Goal: Task Accomplishment & Management: Manage account settings

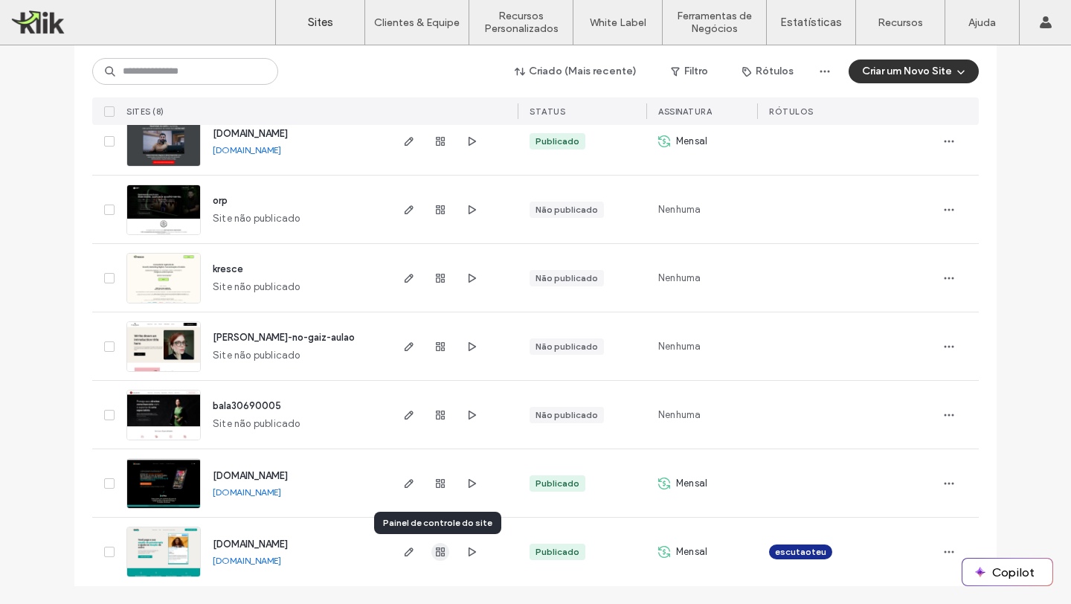
click at [437, 547] on icon "button" at bounding box center [440, 552] width 12 height 12
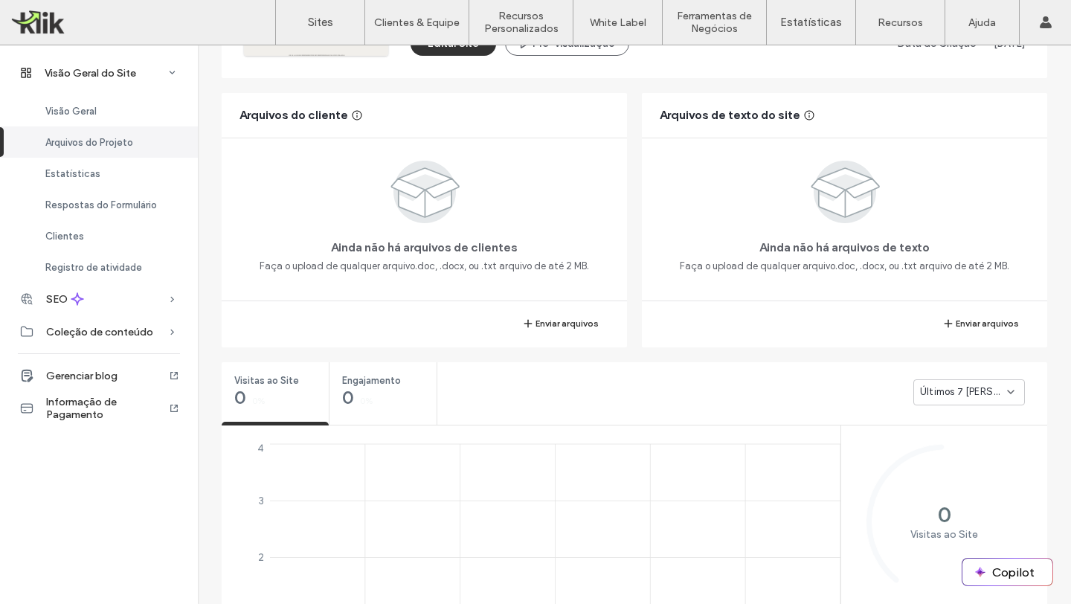
scroll to position [591, 0]
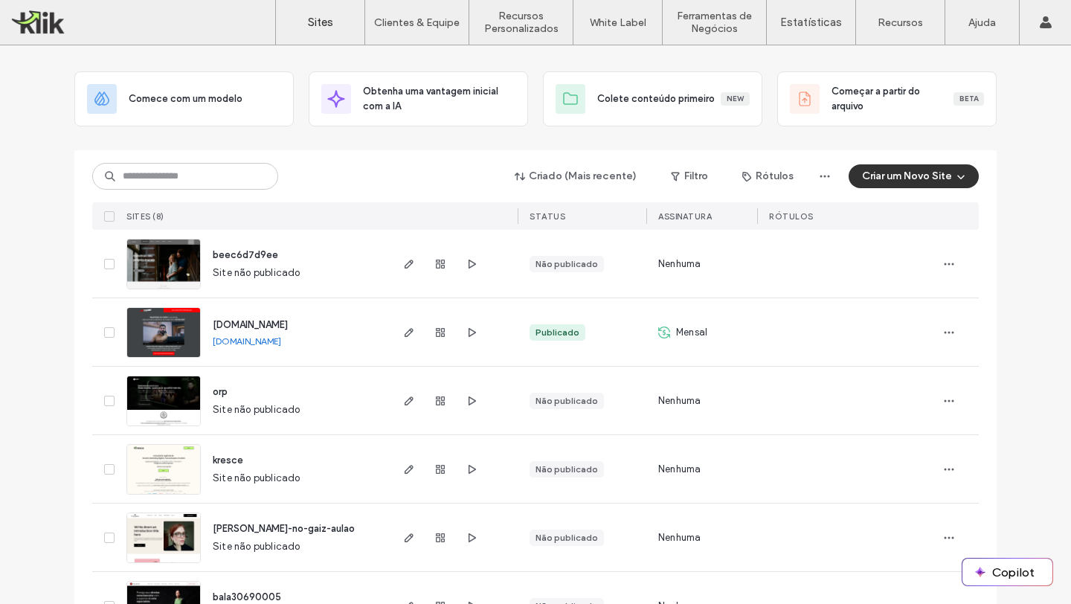
scroll to position [254, 0]
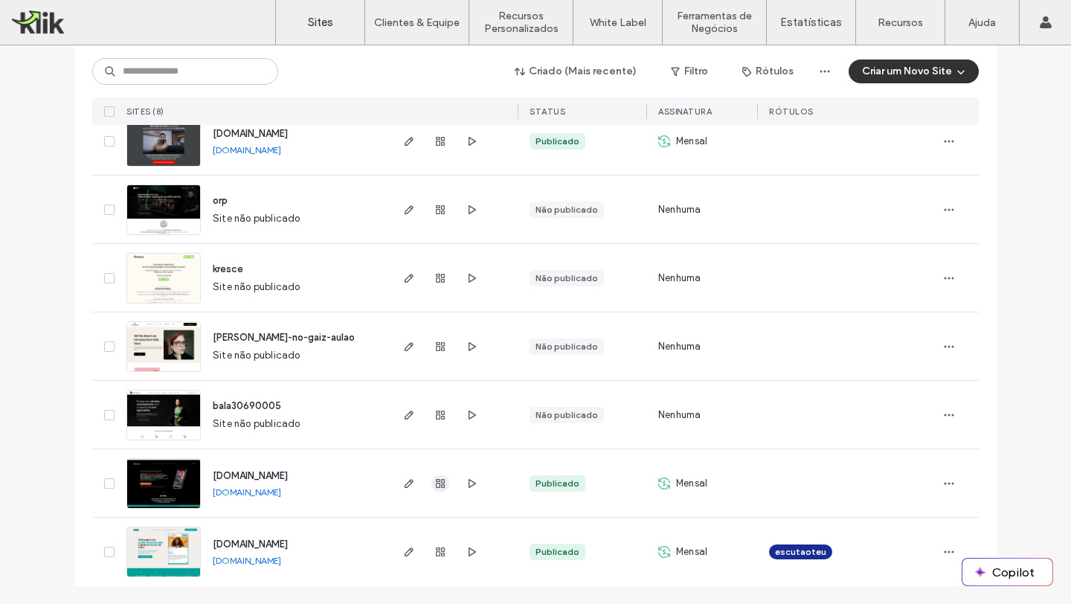
click at [436, 481] on use "button" at bounding box center [440, 483] width 9 height 9
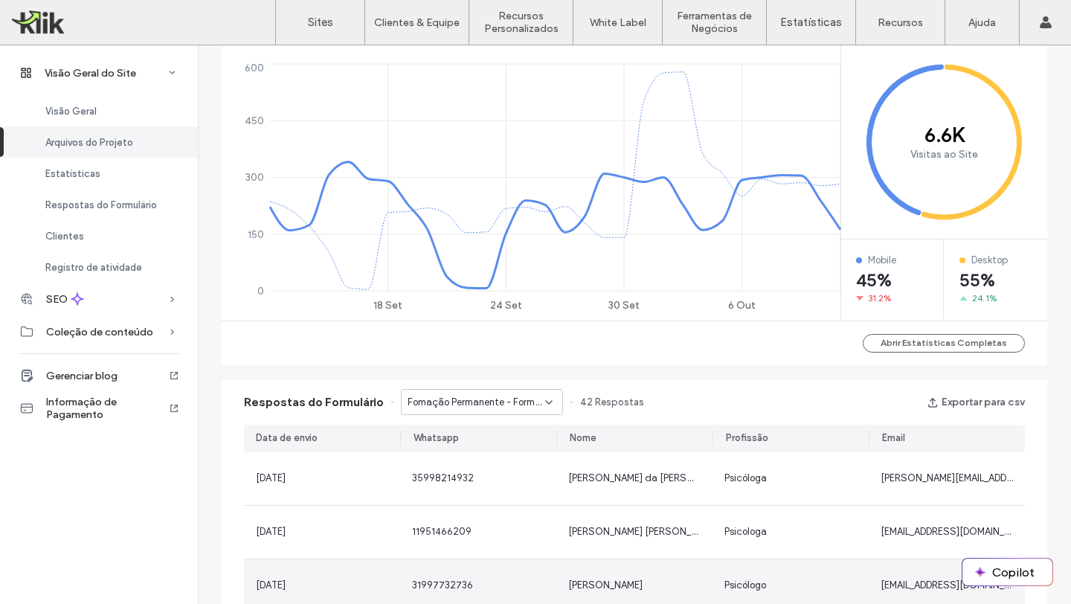
scroll to position [610, 0]
